Goal: Task Accomplishment & Management: Manage account settings

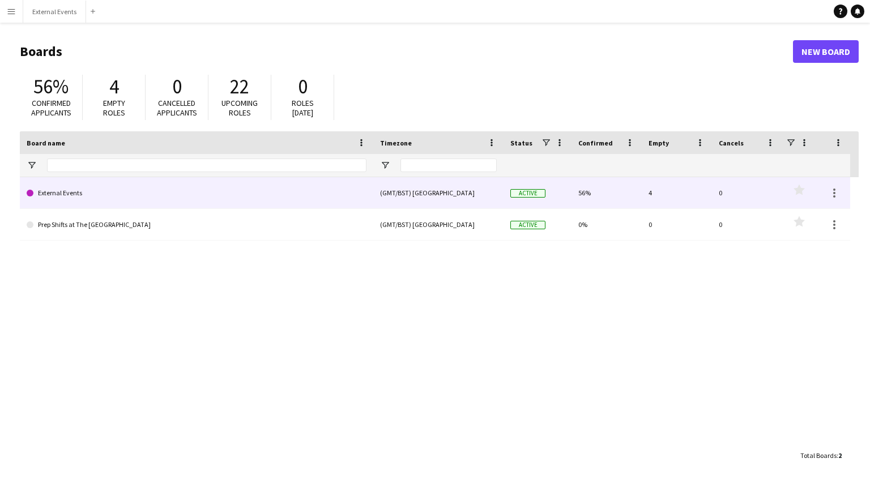
click at [200, 187] on link "External Events" at bounding box center [197, 193] width 340 height 32
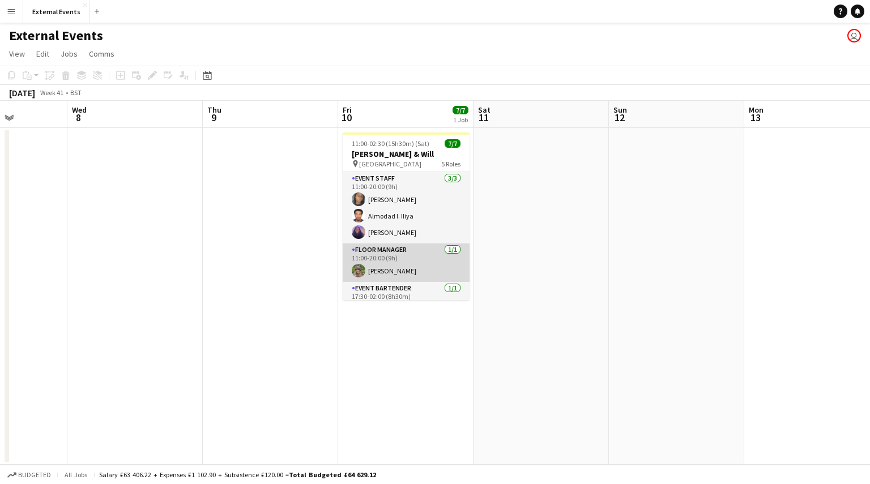
scroll to position [100, 0]
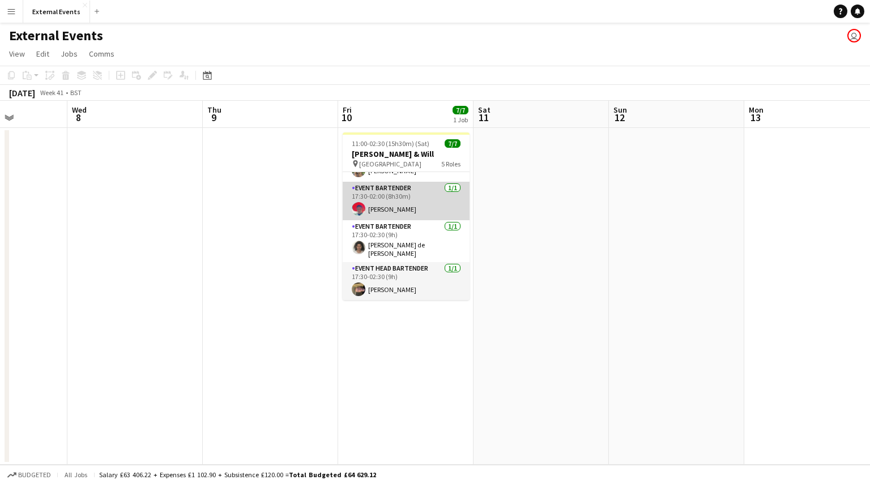
click at [399, 203] on app-card-role "Event bartender [DATE] 17:30-02:00 (8h30m) [PERSON_NAME]" at bounding box center [406, 201] width 127 height 39
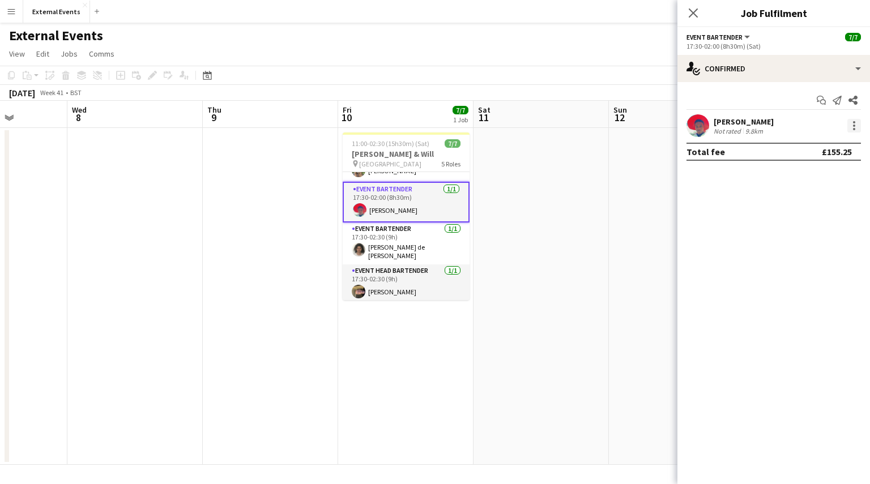
click at [853, 127] on div at bounding box center [854, 126] width 14 height 14
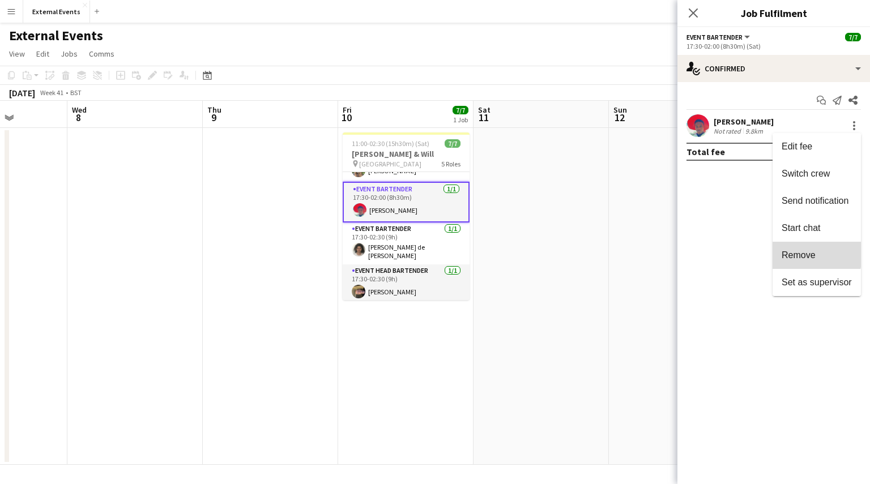
click at [805, 253] on span "Remove" at bounding box center [799, 255] width 34 height 10
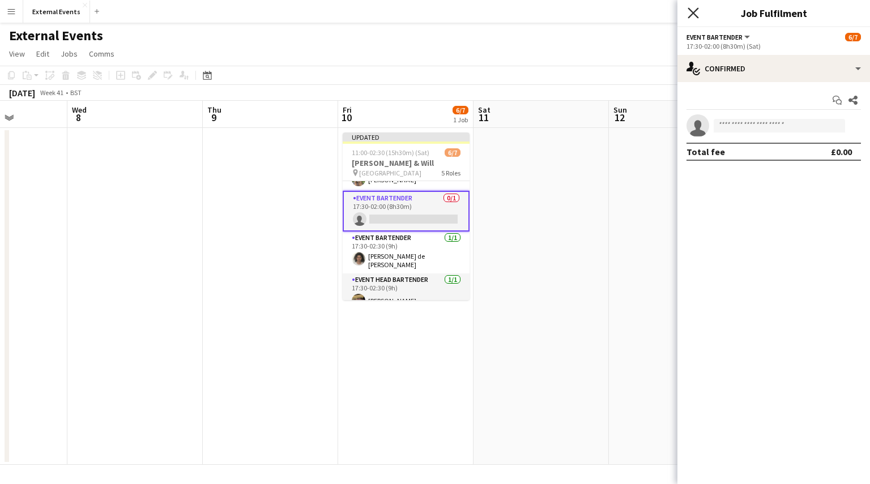
click at [692, 11] on icon at bounding box center [693, 12] width 11 height 11
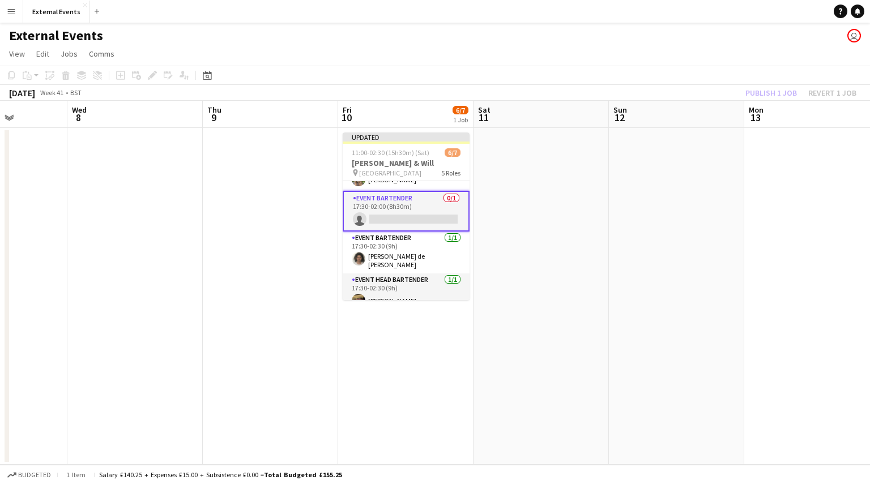
click at [768, 93] on div "Publish 1 job Revert 1 job" at bounding box center [801, 93] width 138 height 15
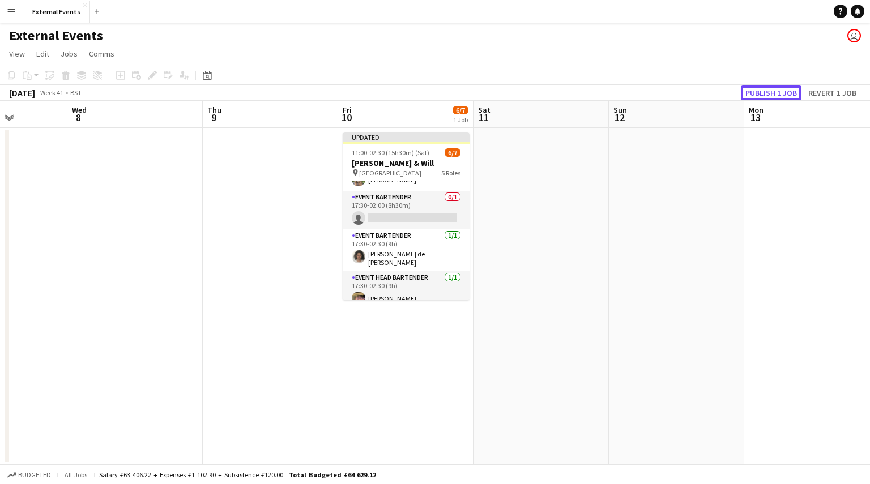
click at [768, 93] on button "Publish 1 job" at bounding box center [771, 93] width 61 height 15
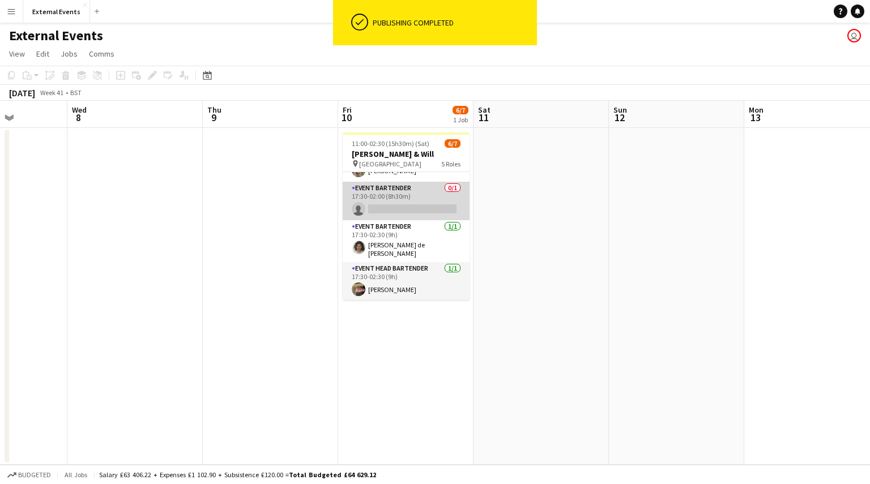
click at [391, 195] on app-card-role "Event bartender 0/1 17:30-02:00 (8h30m) single-neutral-actions" at bounding box center [406, 201] width 127 height 39
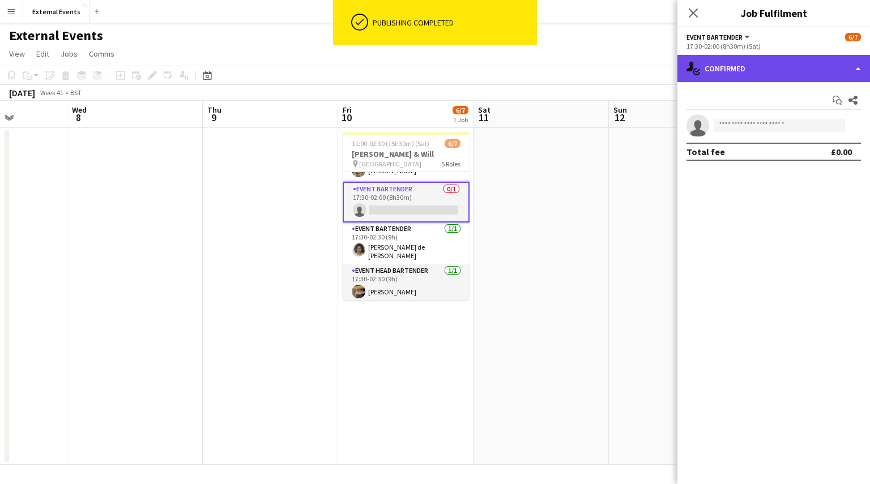
click at [852, 73] on div "single-neutral-actions-check-2 Confirmed" at bounding box center [773, 68] width 193 height 27
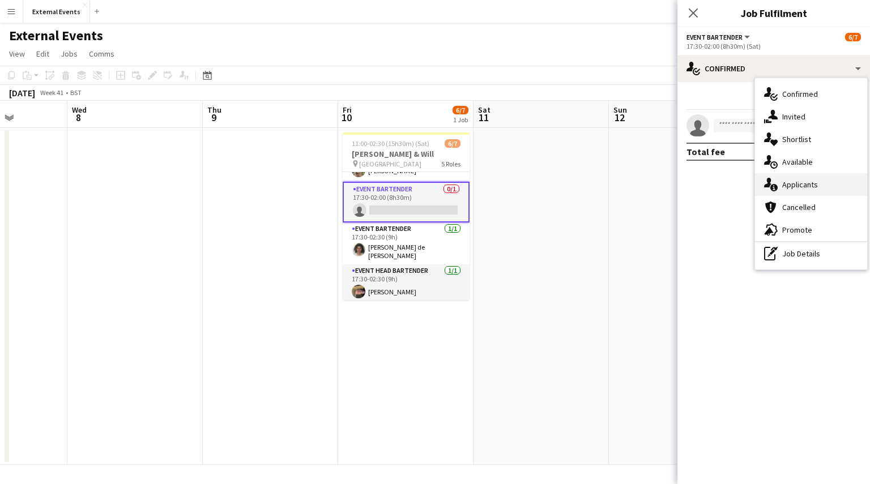
click at [803, 184] on span "Applicants" at bounding box center [800, 185] width 36 height 10
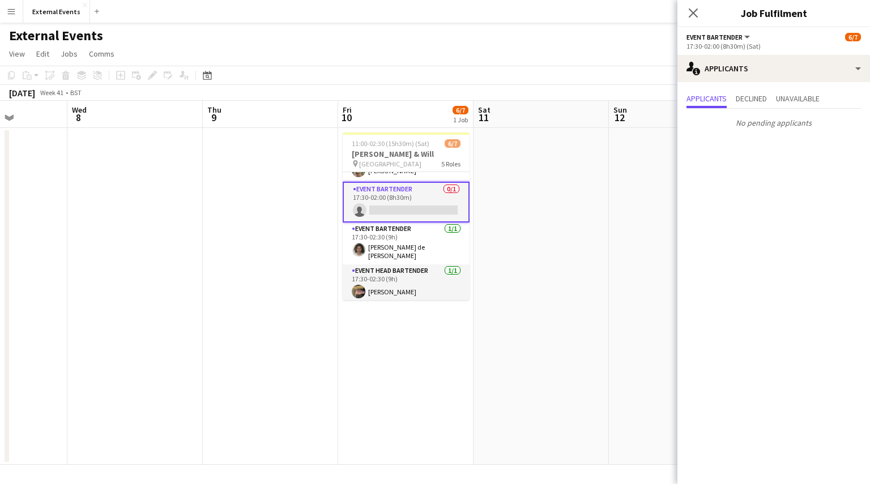
click at [784, 227] on mat-expansion-panel "users2 Applicants Applicants Declined Unavailable No pending applicants" at bounding box center [773, 283] width 193 height 402
